Goal: Information Seeking & Learning: Learn about a topic

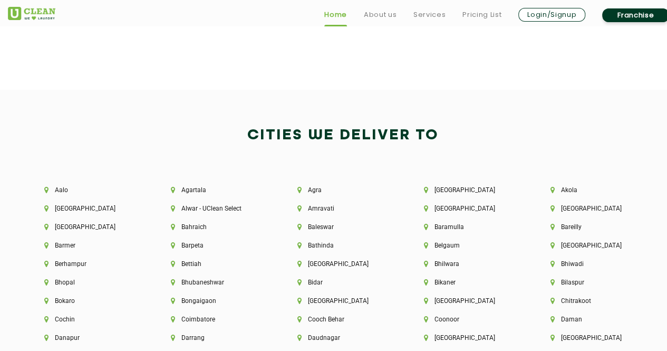
scroll to position [2148, 0]
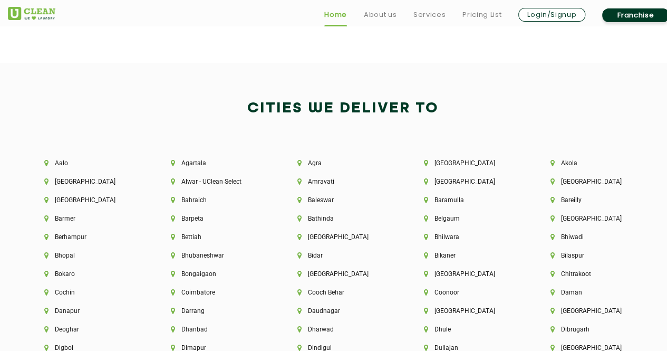
click at [476, 7] on li "Pricing List" at bounding box center [481, 14] width 39 height 15
click at [476, 8] on link "Pricing List" at bounding box center [481, 14] width 39 height 13
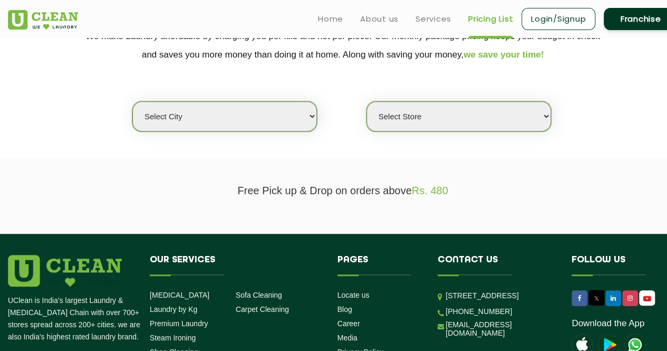
scroll to position [228, 0]
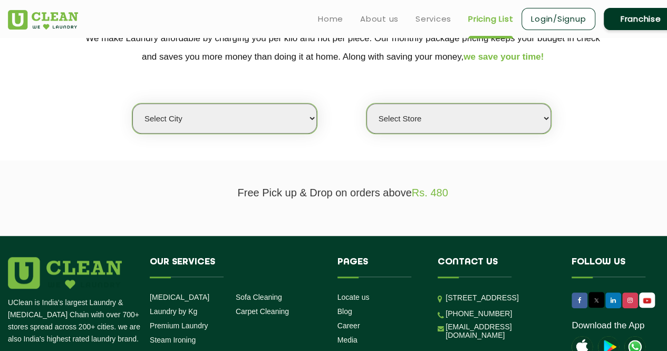
click at [225, 123] on select "Select city Aalo Agartala Agra Ahmedabad Akola Aligarh Alwar - UClean Select Am…" at bounding box center [224, 118] width 184 height 30
select select "40"
click at [132, 103] on select "Select city Aalo Agartala Agra Ahmedabad Akola Aligarh Alwar - UClean Select Am…" at bounding box center [224, 118] width 184 height 30
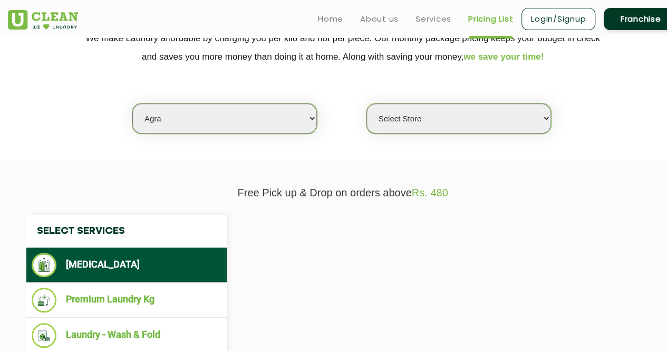
click at [392, 111] on select "Select Store" at bounding box center [458, 118] width 184 height 30
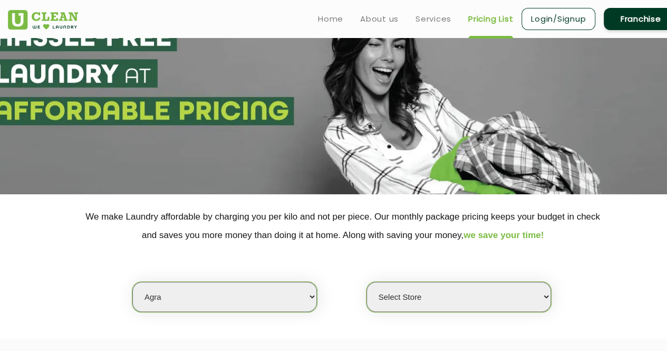
scroll to position [19, 0]
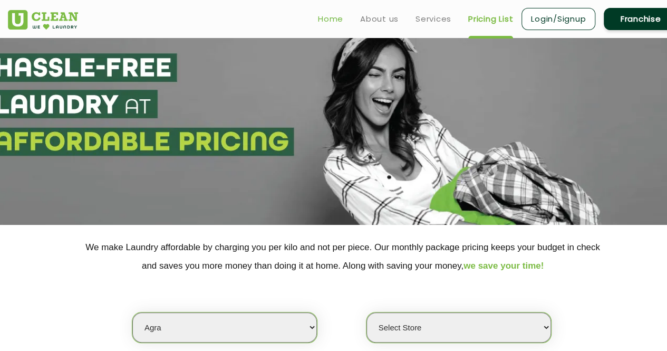
click at [324, 15] on link "Home" at bounding box center [330, 19] width 25 height 13
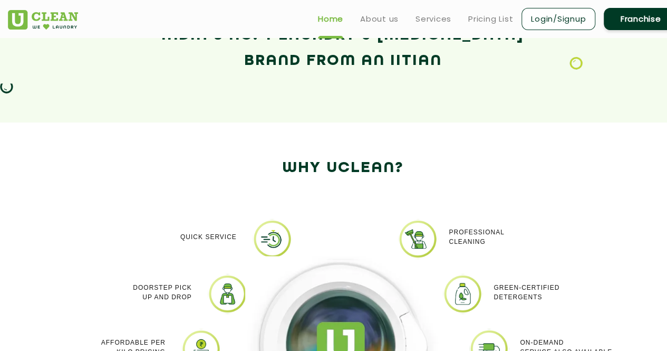
scroll to position [522, 0]
